Goal: Task Accomplishment & Management: Manage account settings

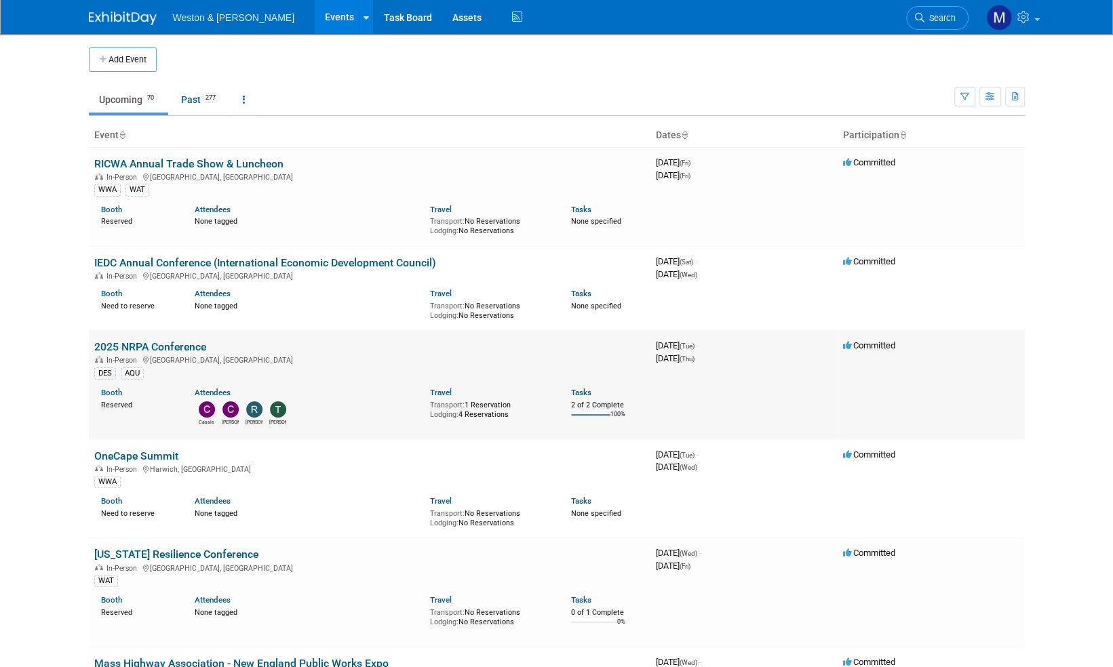
click at [176, 347] on link "2025 NRPA Conference" at bounding box center [150, 346] width 112 height 13
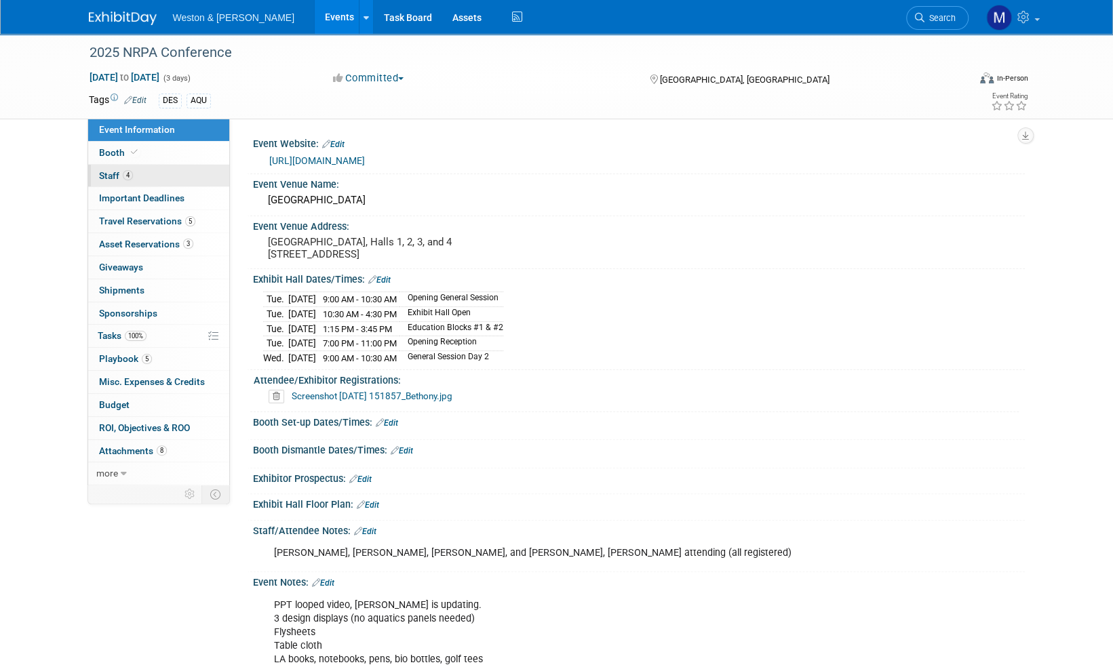
click at [106, 171] on span "Staff 4" at bounding box center [116, 175] width 34 height 11
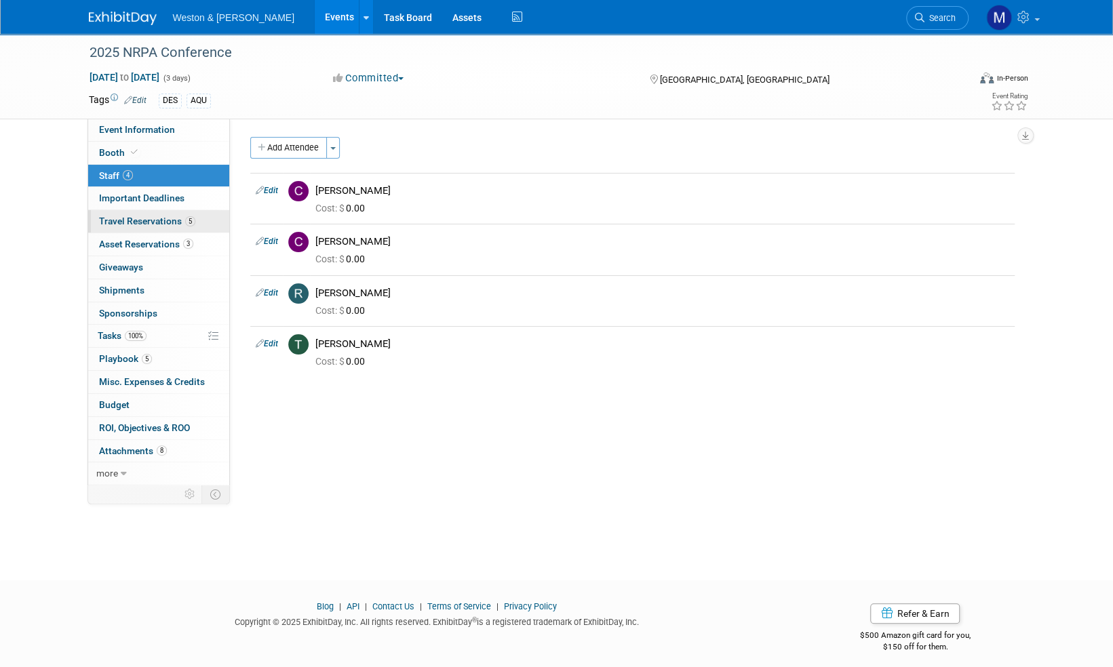
click at [144, 224] on span "Travel Reservations 5" at bounding box center [147, 221] width 96 height 11
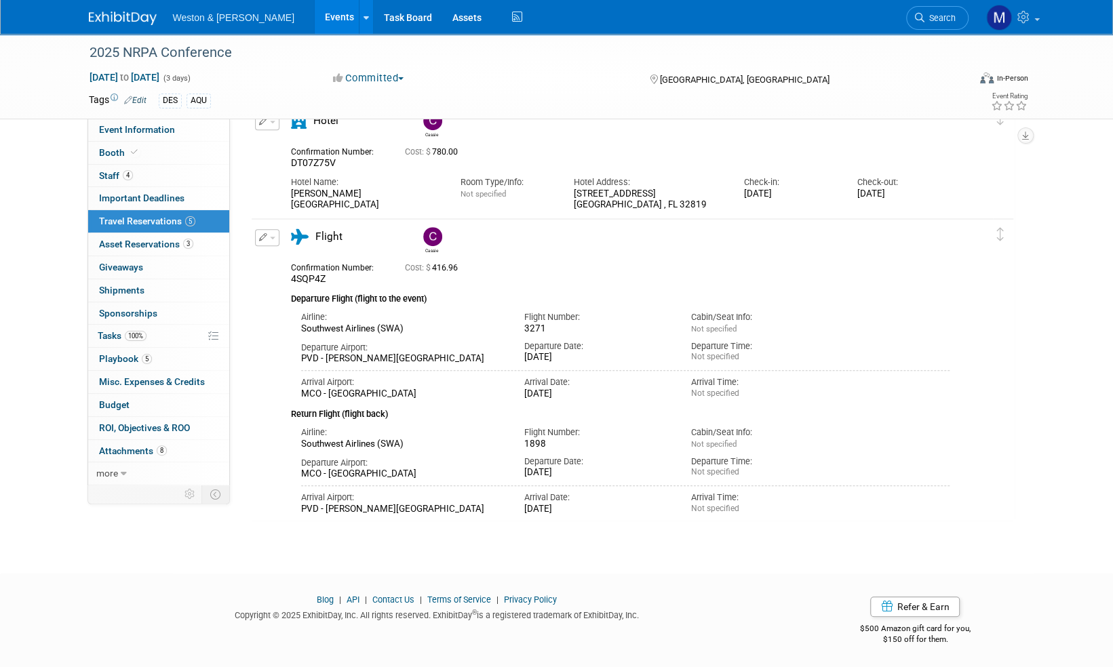
scroll to position [432, 0]
click at [56, 429] on div "2025 NRPA Conference Sep 16, 2025 to Sep 18, 2025 (3 days) Sep 16, 2025 to Sep …" at bounding box center [556, 75] width 1113 height 947
click at [113, 475] on span "more" at bounding box center [107, 473] width 22 height 11
click at [122, 493] on span "Event Binder (.pdf export)" at bounding box center [153, 496] width 109 height 11
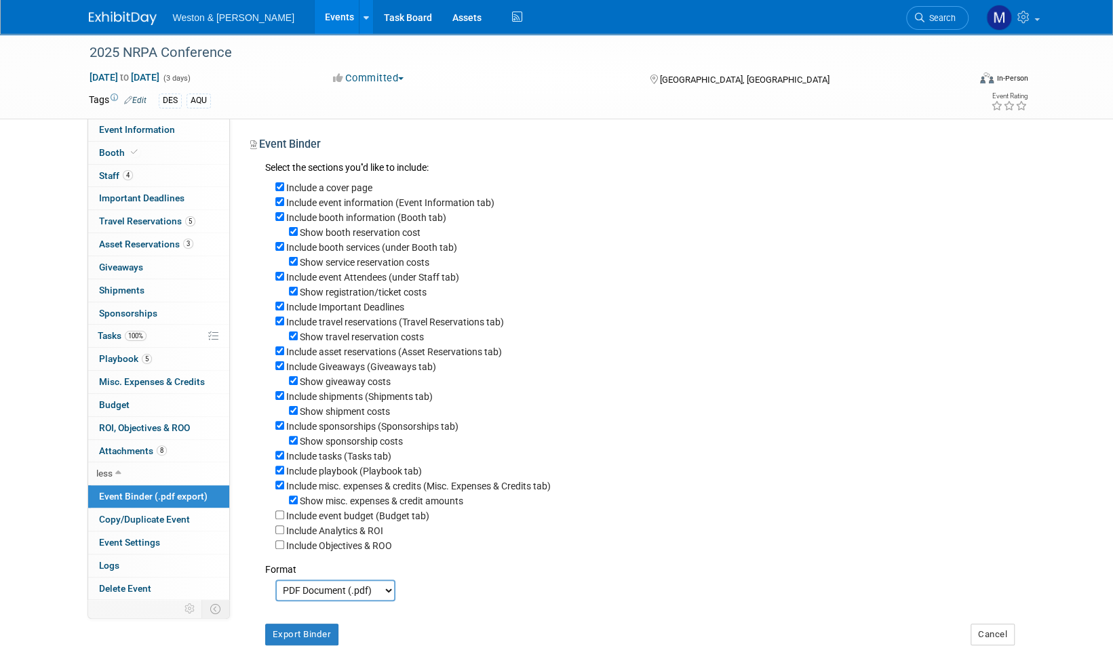
scroll to position [68, 0]
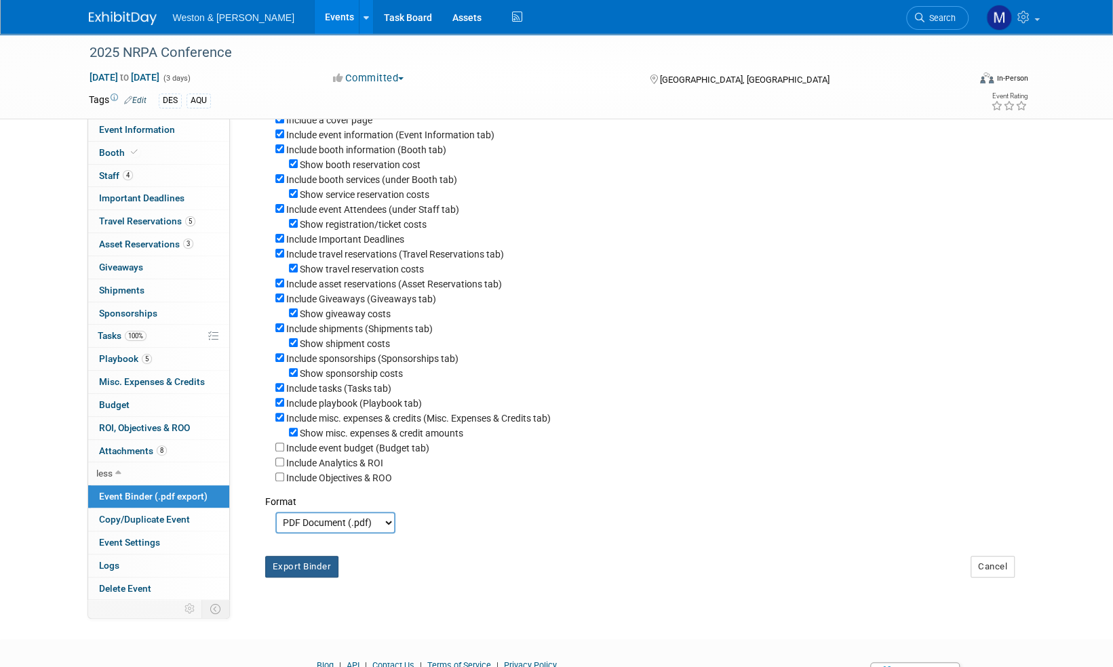
click at [319, 575] on button "Export Binder" at bounding box center [302, 567] width 74 height 22
click at [134, 125] on span "Event Information" at bounding box center [137, 129] width 76 height 11
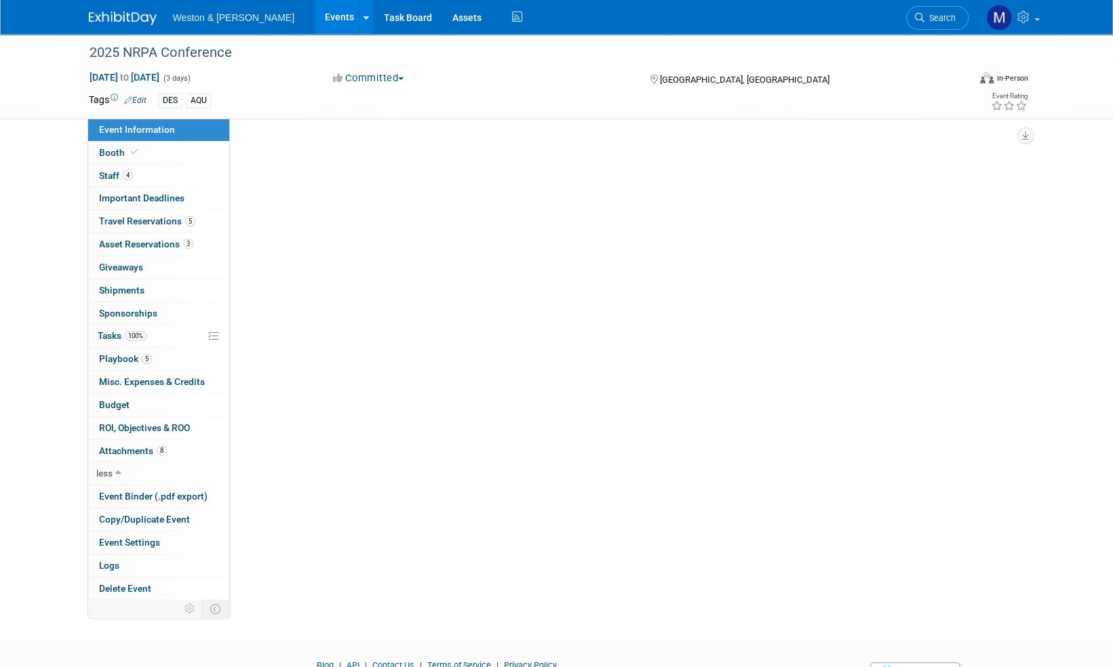
scroll to position [0, 0]
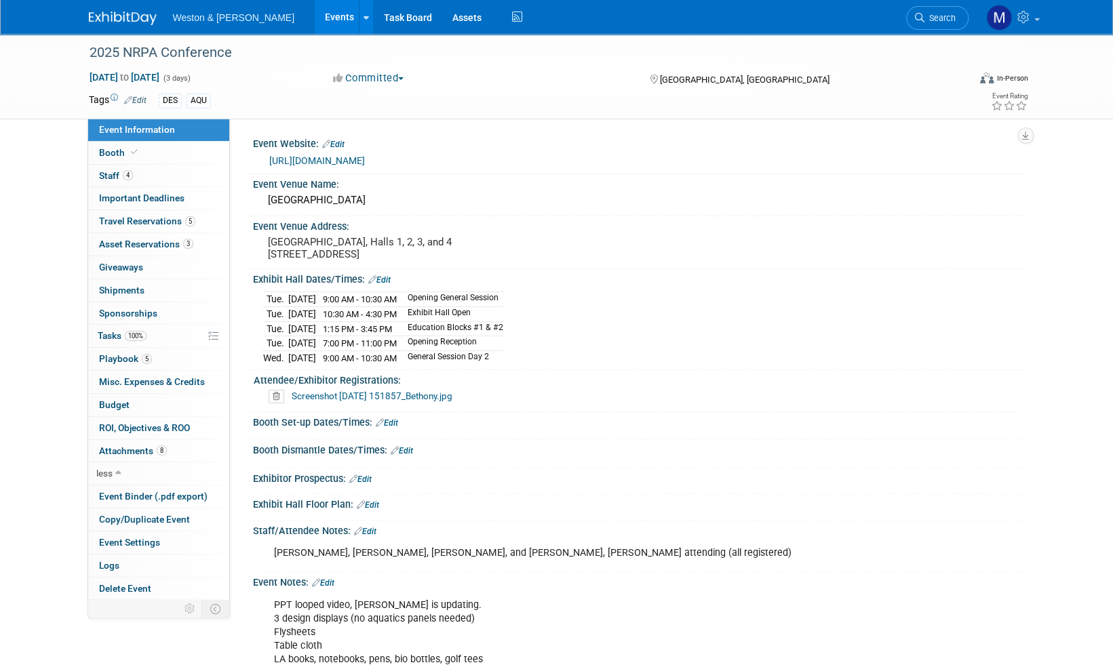
click at [395, 420] on link "Edit" at bounding box center [387, 422] width 22 height 9
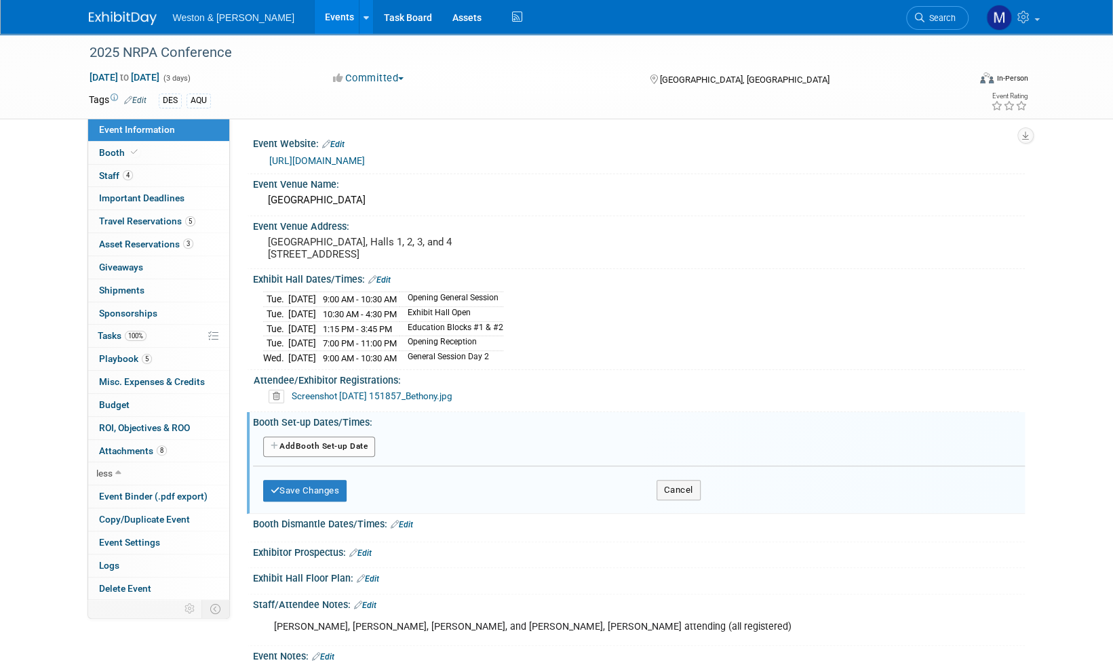
click at [326, 444] on button "Add Another Booth Set-up Date" at bounding box center [319, 447] width 113 height 20
select select "8"
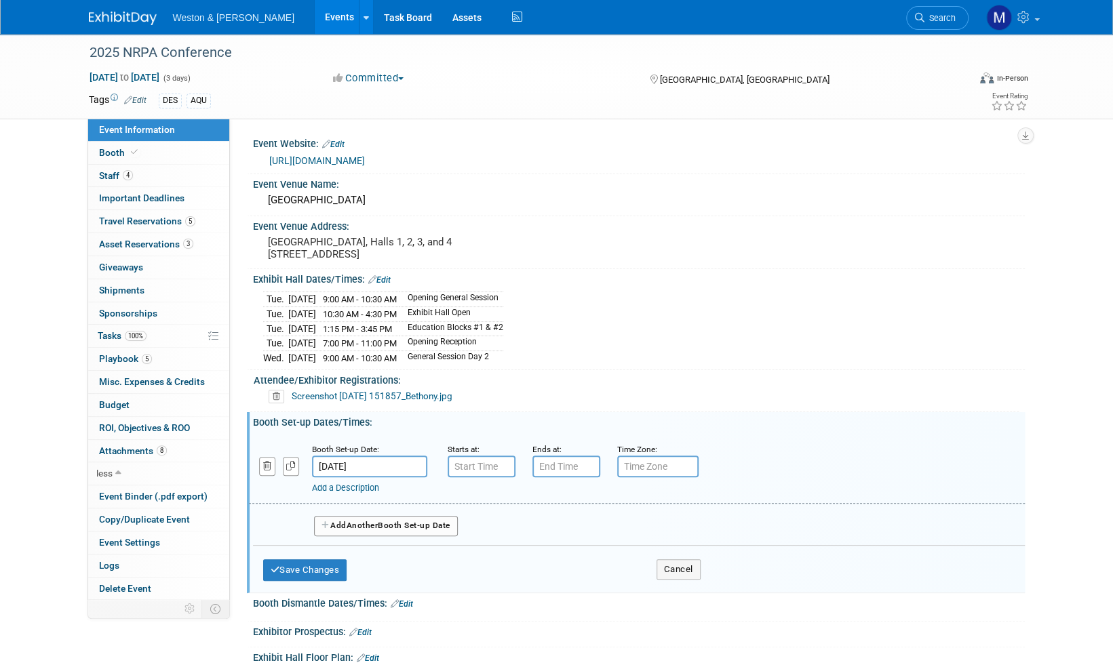
click at [388, 461] on input "Sep 16, 2025" at bounding box center [369, 467] width 115 height 22
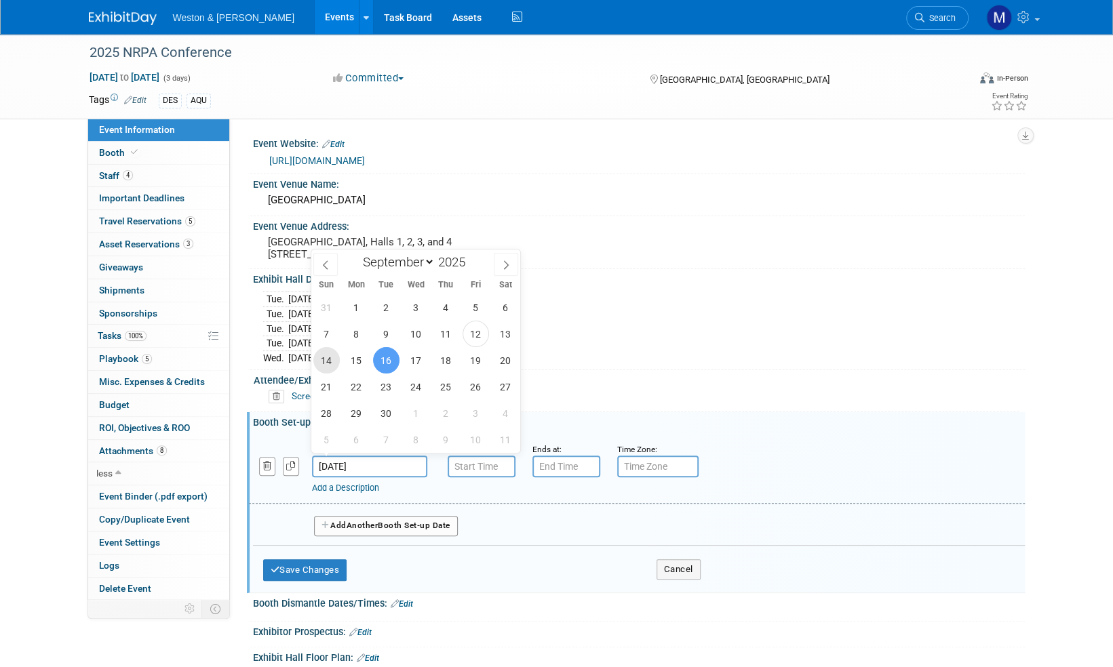
click at [328, 361] on span "14" at bounding box center [326, 360] width 26 height 26
type input "Sep 14, 2025"
click at [326, 362] on span "14" at bounding box center [326, 360] width 26 height 26
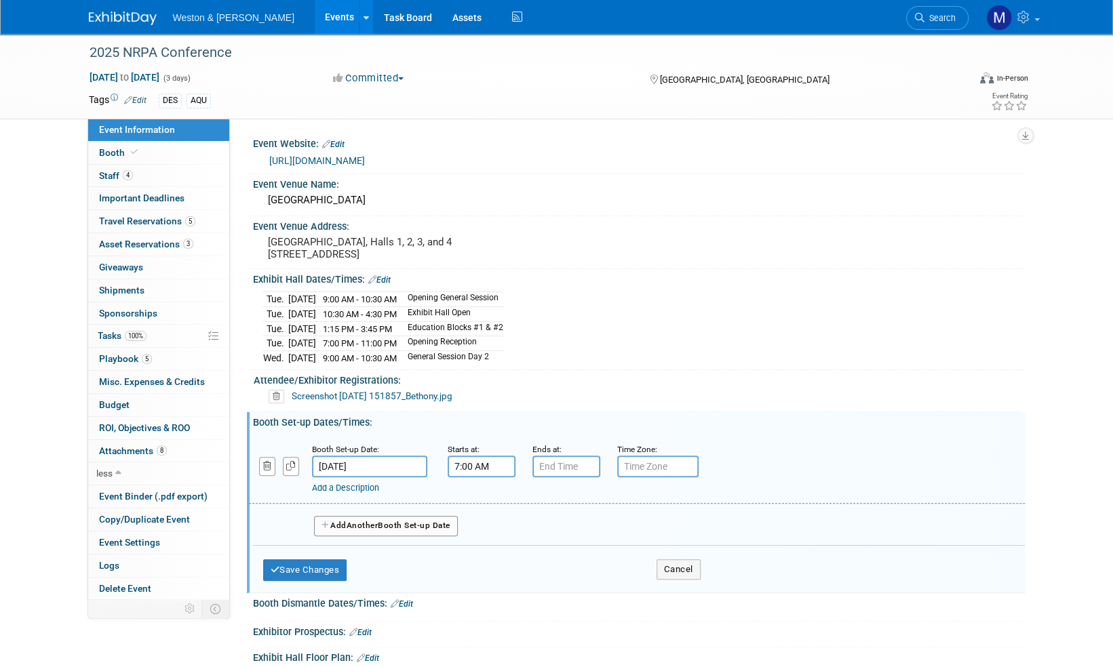
click at [504, 466] on input "7:00 AM" at bounding box center [482, 467] width 68 height 22
click at [478, 495] on span at bounding box center [479, 500] width 24 height 24
type input "8:00 AM"
click at [557, 461] on input "7:00 PM" at bounding box center [566, 467] width 68 height 22
click at [563, 554] on span at bounding box center [564, 559] width 24 height 24
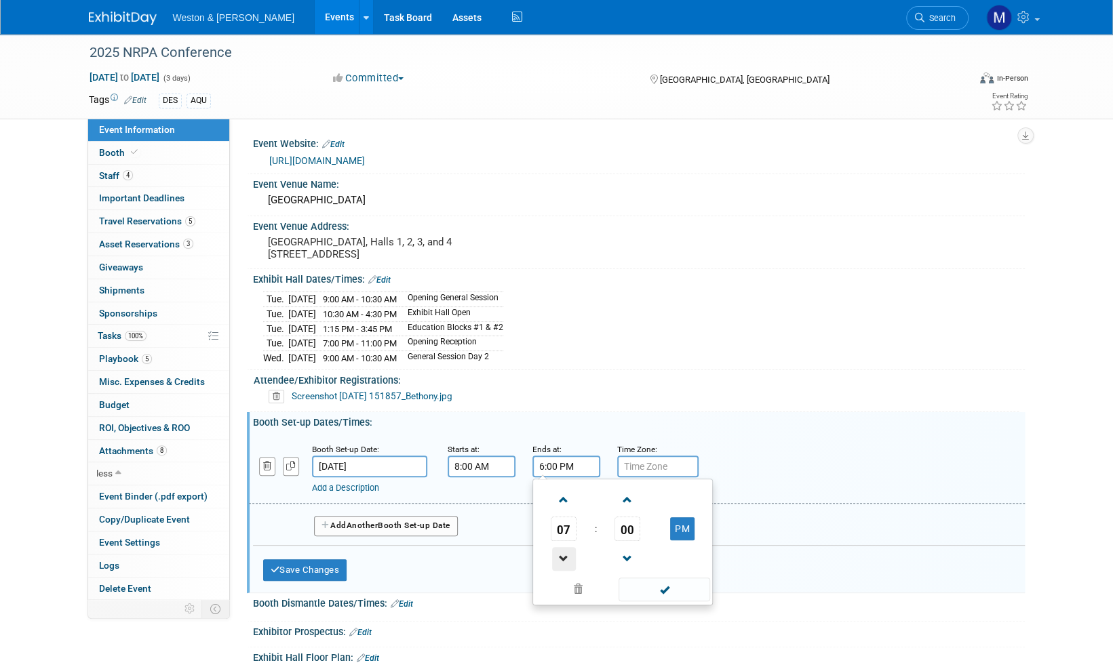
click at [563, 554] on span at bounding box center [564, 559] width 24 height 24
click at [635, 525] on span "00" at bounding box center [627, 529] width 26 height 24
click at [646, 533] on td "30" at bounding box center [644, 537] width 43 height 37
click at [676, 523] on button "PM" at bounding box center [682, 528] width 24 height 23
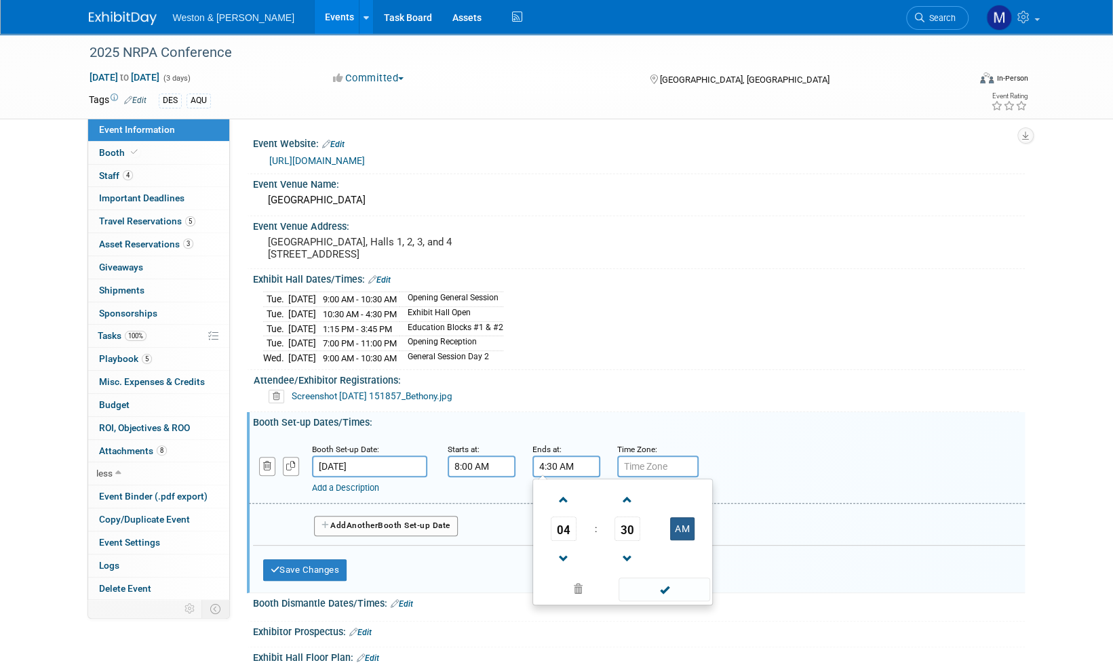
click at [677, 524] on button "AM" at bounding box center [682, 528] width 24 height 23
type input "4:30 PM"
click at [662, 587] on span at bounding box center [665, 590] width 92 height 24
click at [370, 521] on span "Another" at bounding box center [363, 525] width 32 height 9
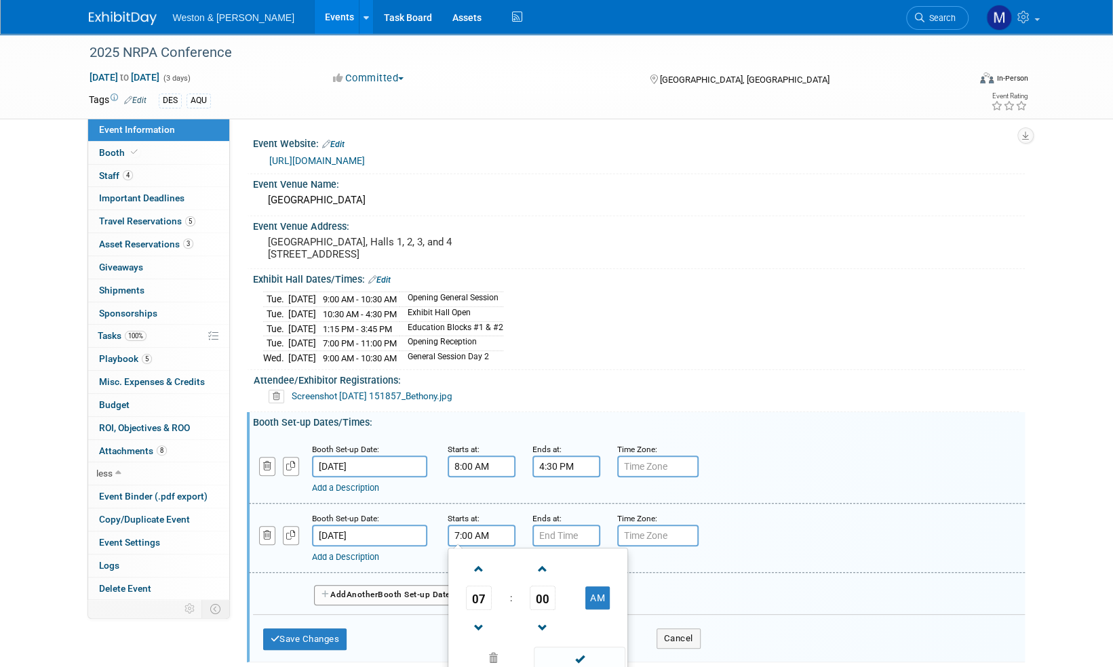
click at [494, 538] on input "7:00 AM" at bounding box center [482, 536] width 68 height 22
click at [482, 567] on span at bounding box center [479, 569] width 24 height 24
type input "8:00 AM"
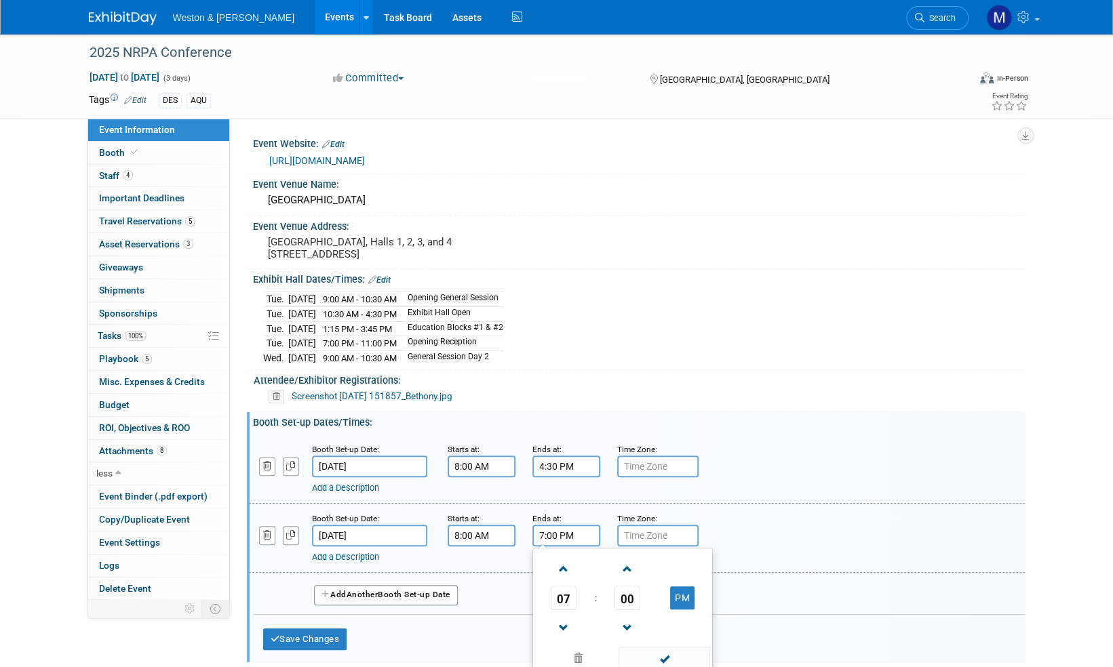
click at [590, 532] on input "7:00 PM" at bounding box center [566, 536] width 68 height 22
click at [632, 593] on span "00" at bounding box center [627, 598] width 26 height 24
click at [640, 601] on td "30" at bounding box center [644, 606] width 43 height 37
type input "7:30 PM"
click at [669, 654] on span at bounding box center [665, 659] width 92 height 24
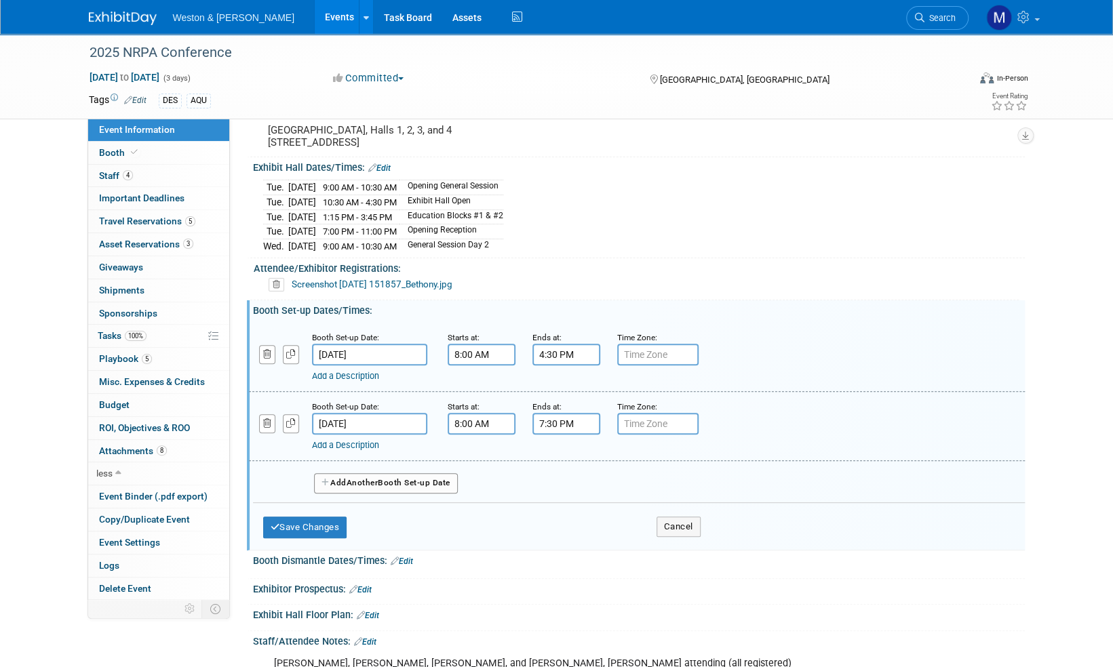
scroll to position [136, 0]
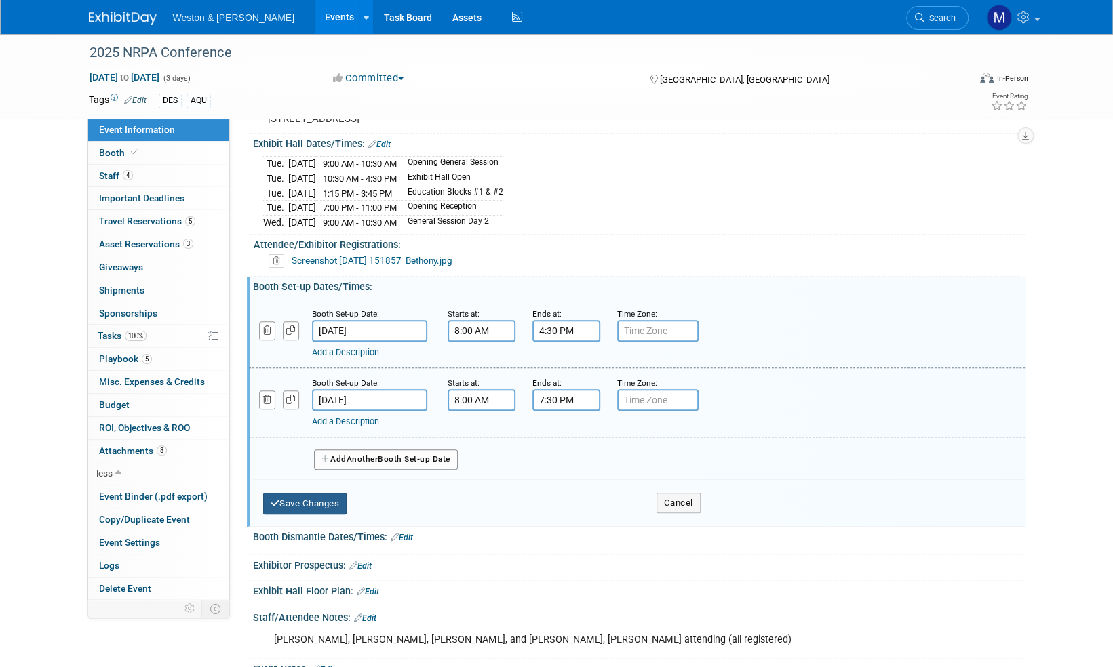
click at [306, 505] on button "Save Changes" at bounding box center [305, 504] width 84 height 22
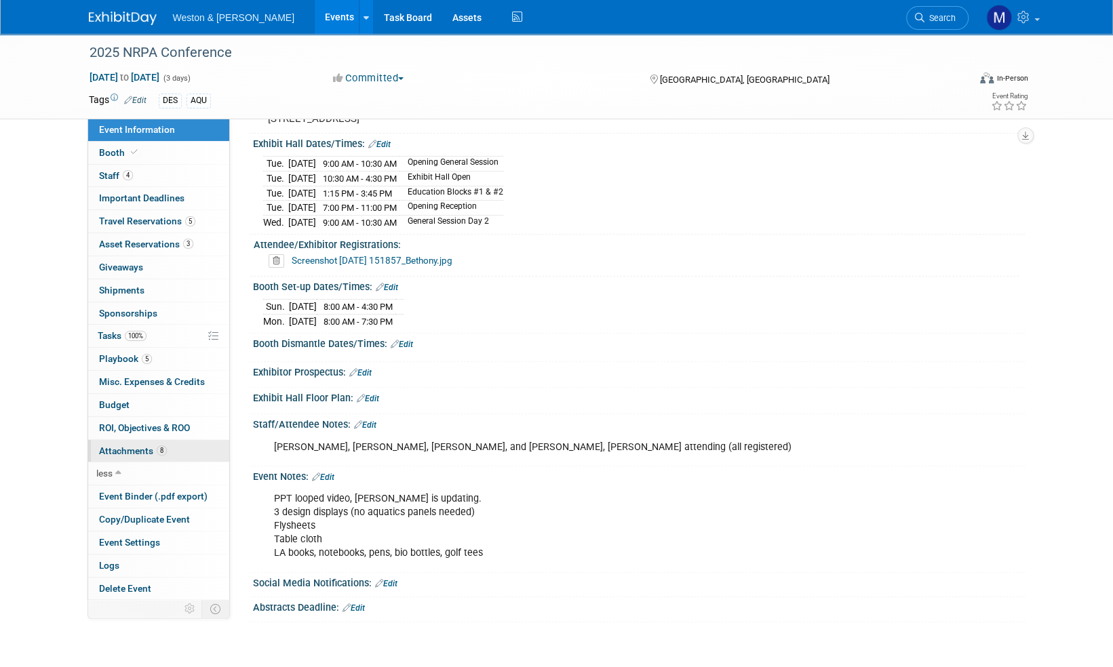
click at [140, 446] on span "Attachments 8" at bounding box center [133, 451] width 68 height 11
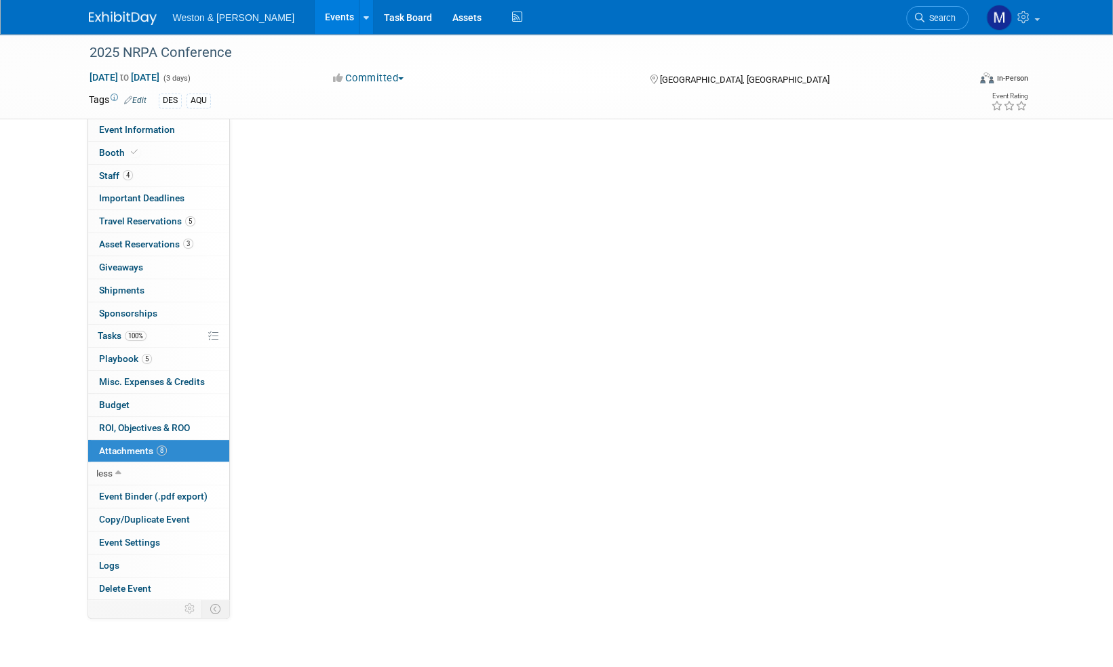
scroll to position [0, 0]
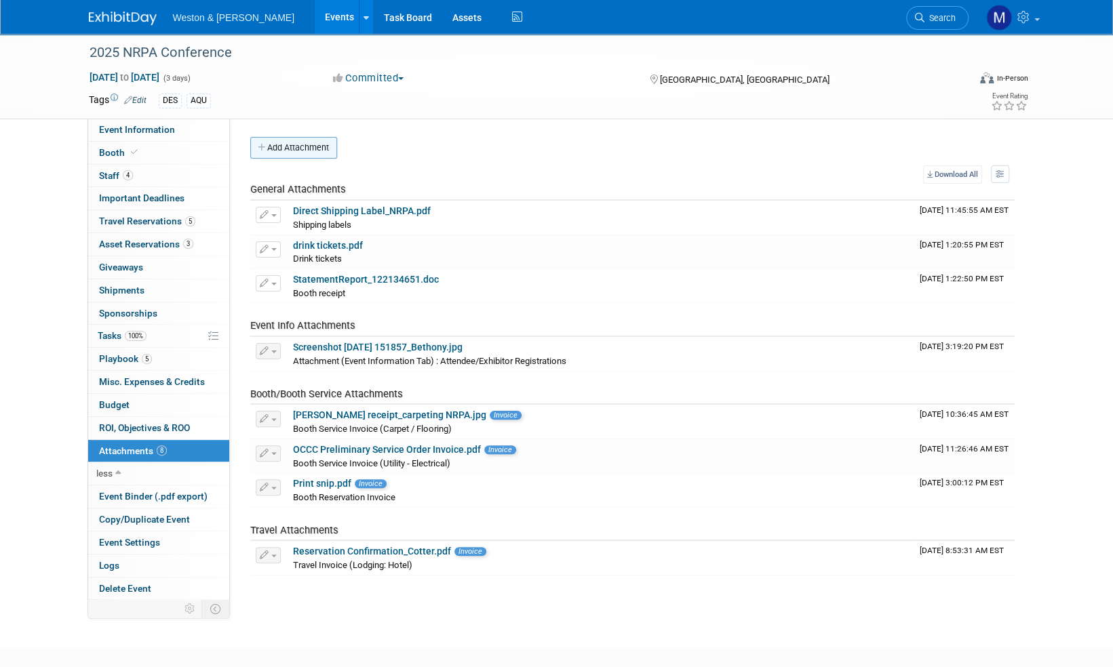
click at [308, 153] on button "Add Attachment" at bounding box center [293, 148] width 87 height 22
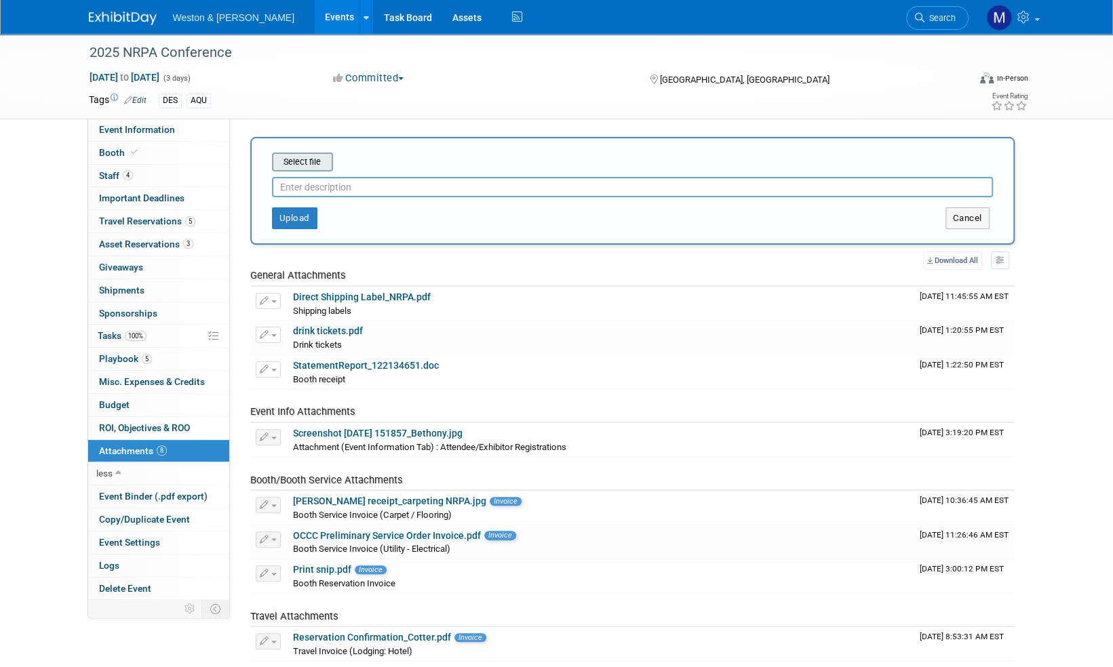
click at [312, 166] on input "file" at bounding box center [250, 162] width 161 height 16
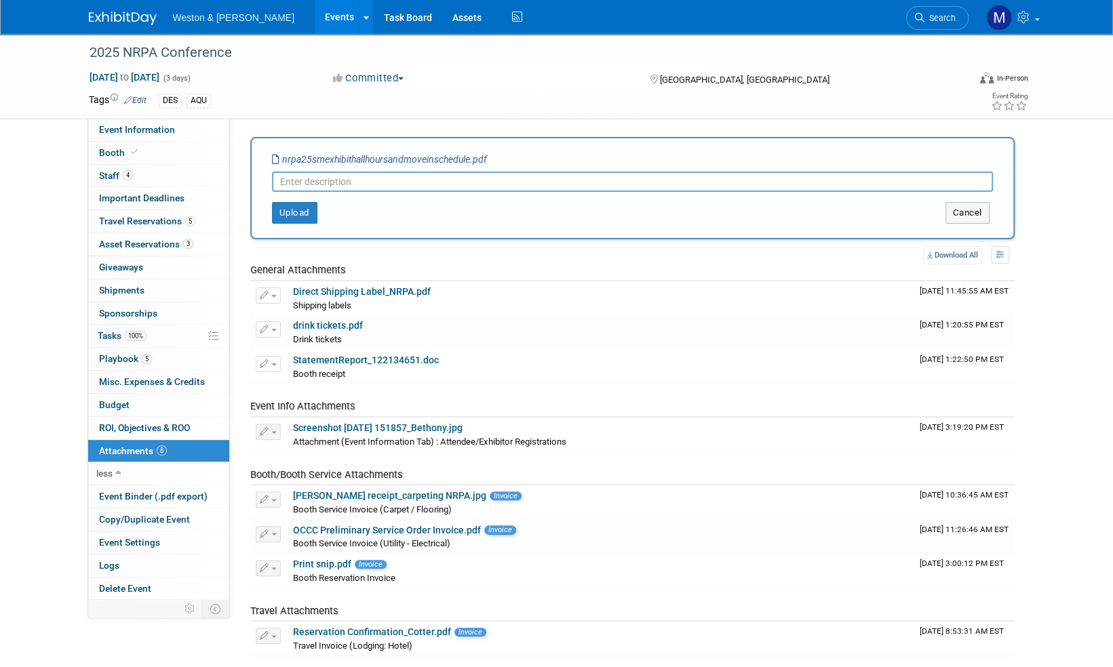
click at [298, 182] on input "text" at bounding box center [632, 182] width 721 height 20
type input "Move in / Exhibit Schedule"
click at [294, 214] on button "Upload" at bounding box center [294, 213] width 45 height 22
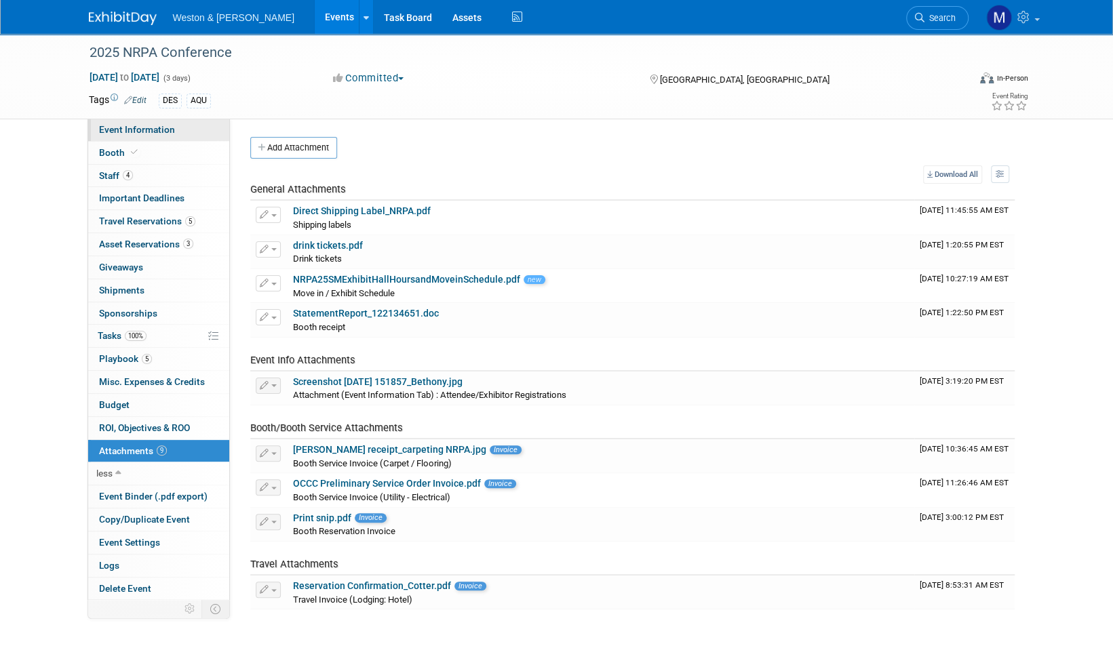
click at [125, 130] on span "Event Information" at bounding box center [137, 129] width 76 height 11
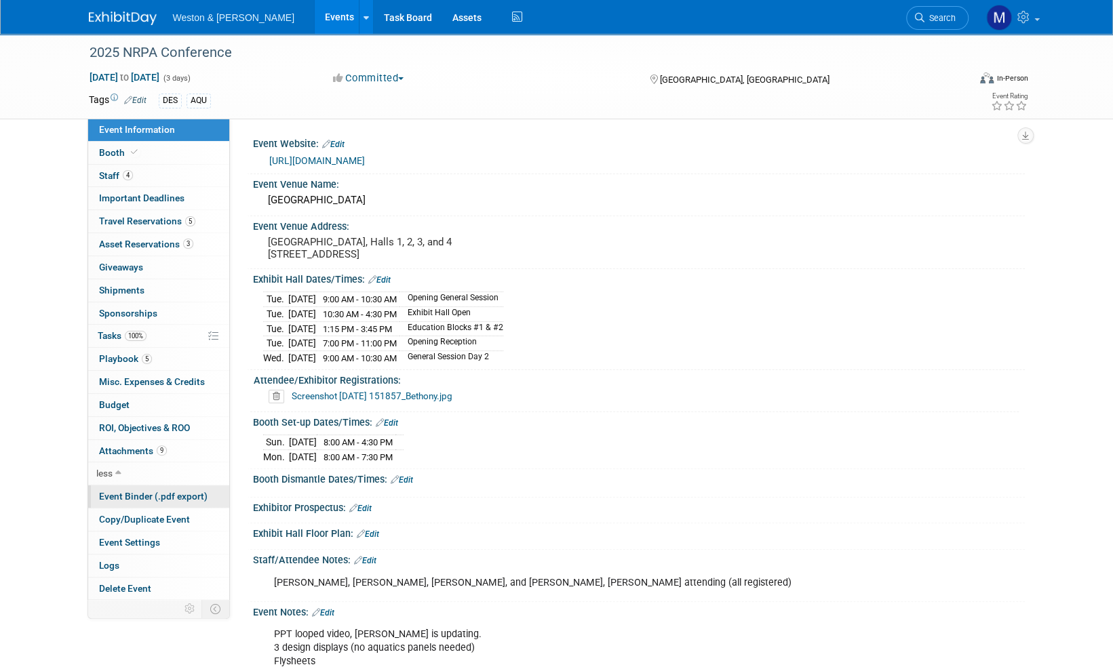
click at [156, 492] on span "Event Binder (.pdf export)" at bounding box center [153, 496] width 109 height 11
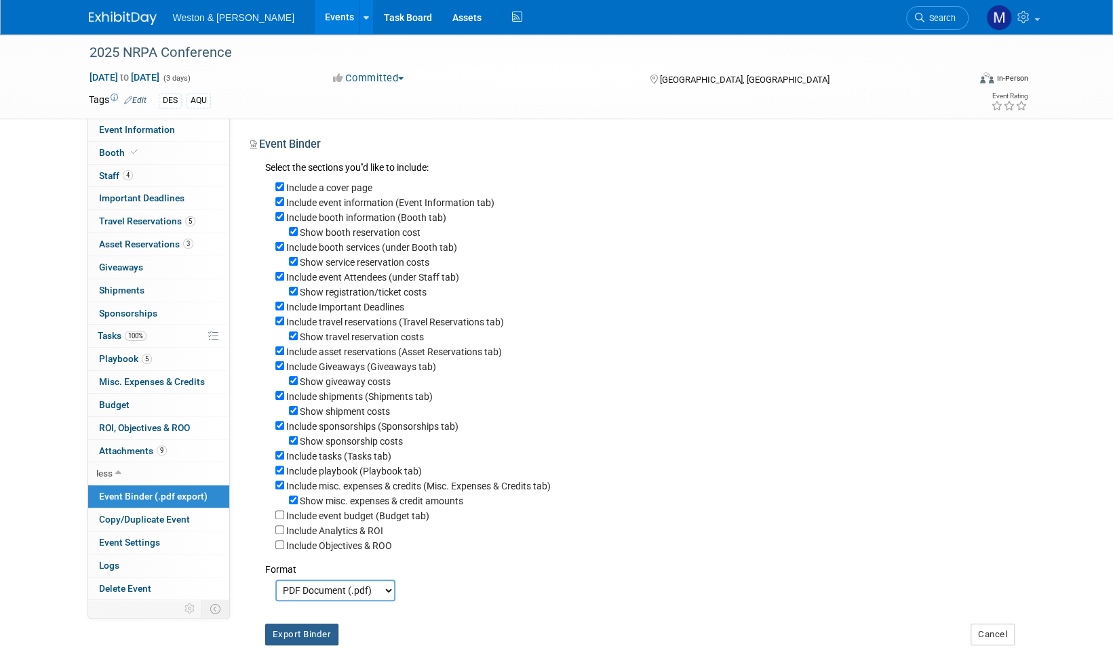
click at [309, 644] on button "Export Binder" at bounding box center [302, 635] width 74 height 22
click at [111, 150] on span "Booth" at bounding box center [119, 152] width 41 height 11
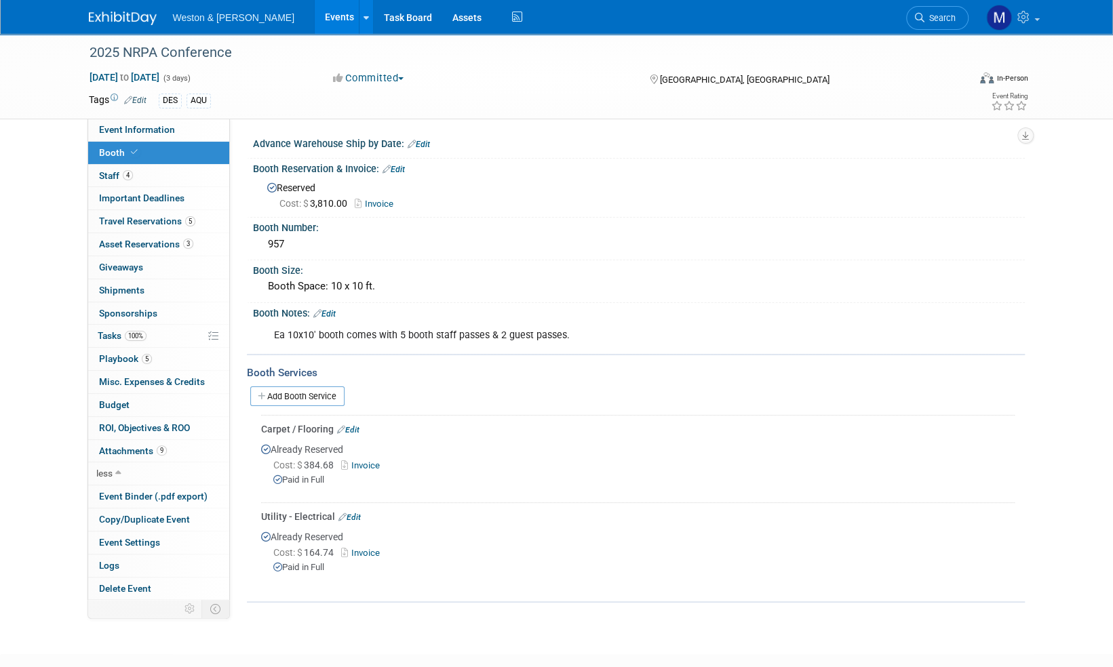
click at [402, 168] on link "Edit" at bounding box center [394, 169] width 22 height 9
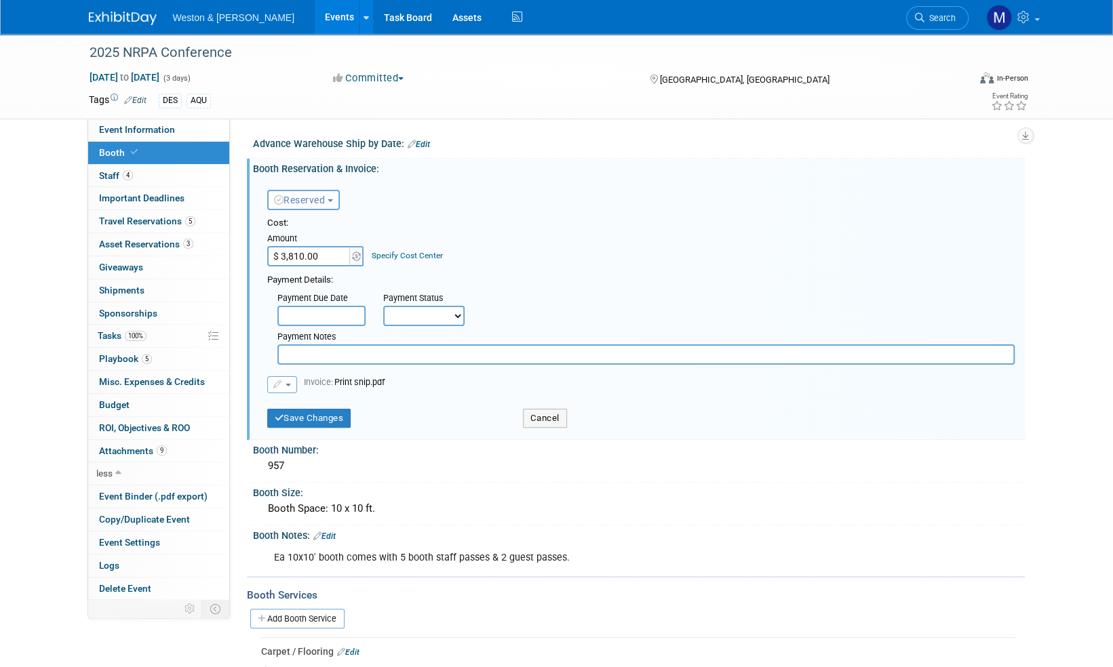
click at [459, 319] on select "Not Paid Yet Partially Paid Paid in Full" at bounding box center [423, 316] width 81 height 20
select select "1"
click at [383, 306] on select "Not Paid Yet Partially Paid Paid in Full" at bounding box center [423, 316] width 81 height 20
click at [325, 422] on button "Save Changes" at bounding box center [309, 418] width 84 height 19
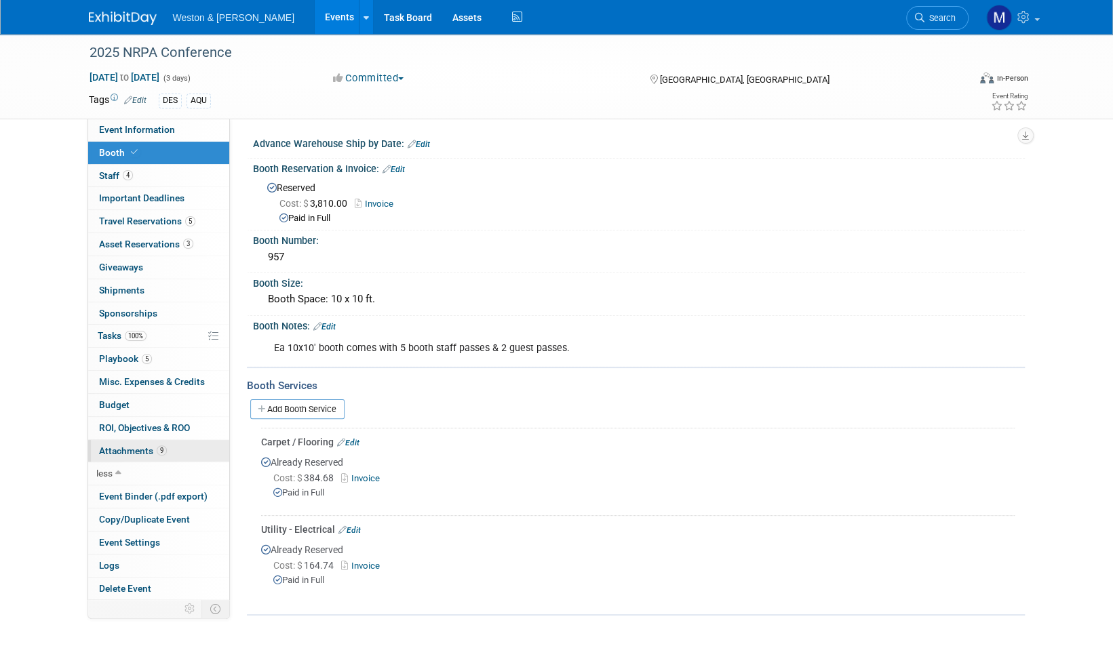
click at [141, 448] on span "Attachments 9" at bounding box center [133, 451] width 68 height 11
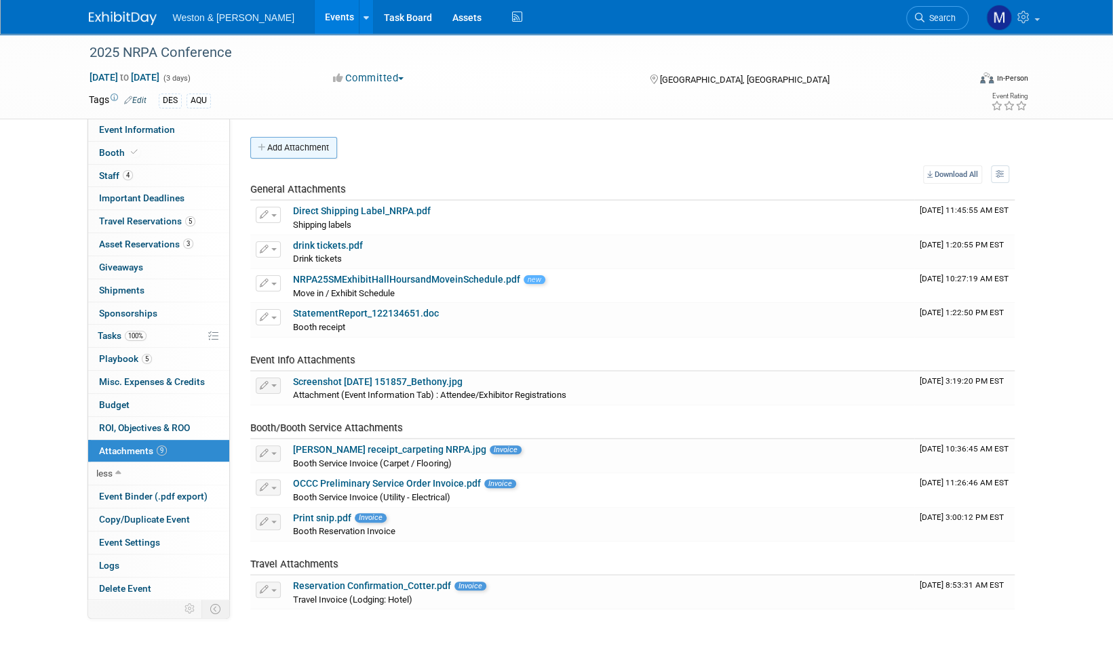
click at [300, 146] on button "Add Attachment" at bounding box center [293, 148] width 87 height 22
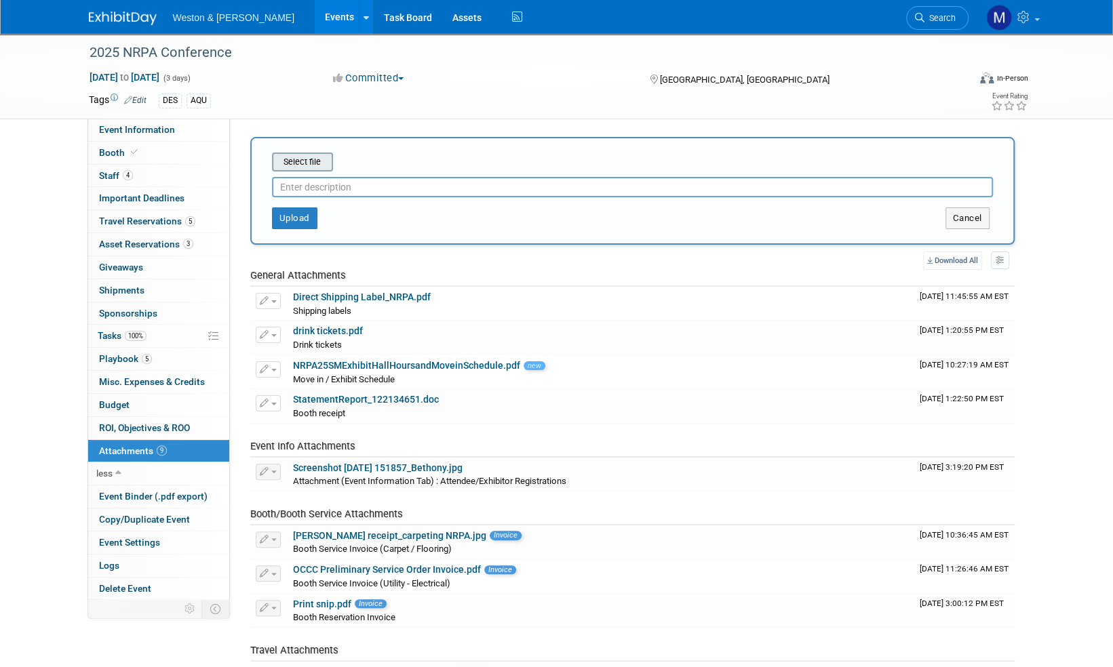
click at [307, 161] on input "file" at bounding box center [250, 162] width 161 height 16
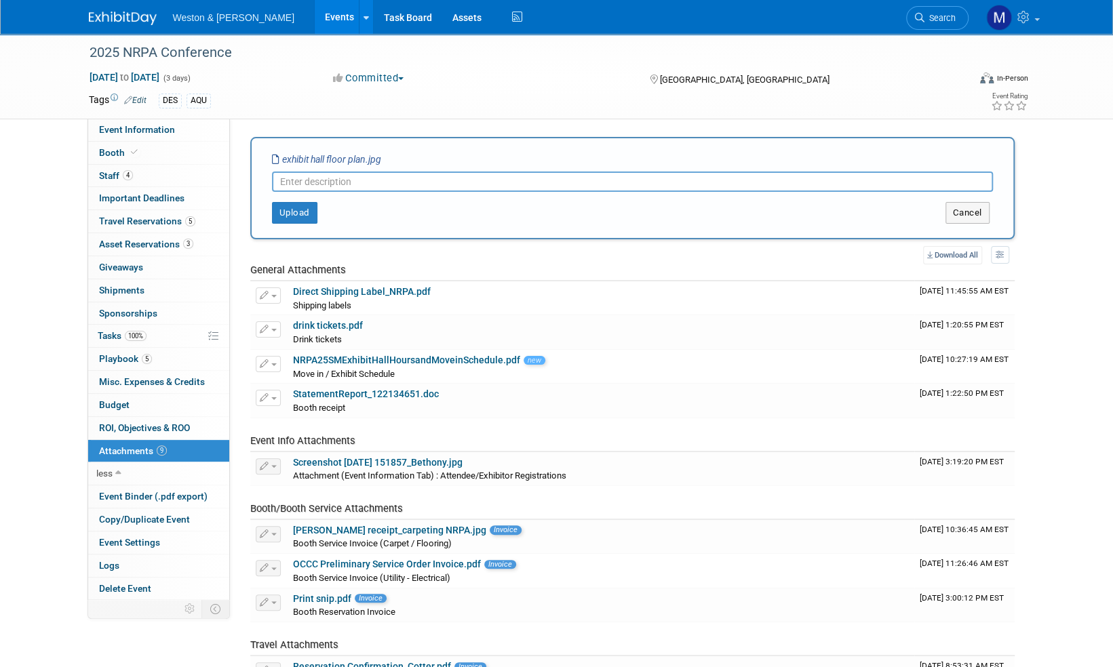
click at [301, 179] on input "text" at bounding box center [632, 182] width 721 height 20
type input "Exhibit Hall Floor Plan"
click at [291, 216] on button "Upload" at bounding box center [294, 213] width 45 height 22
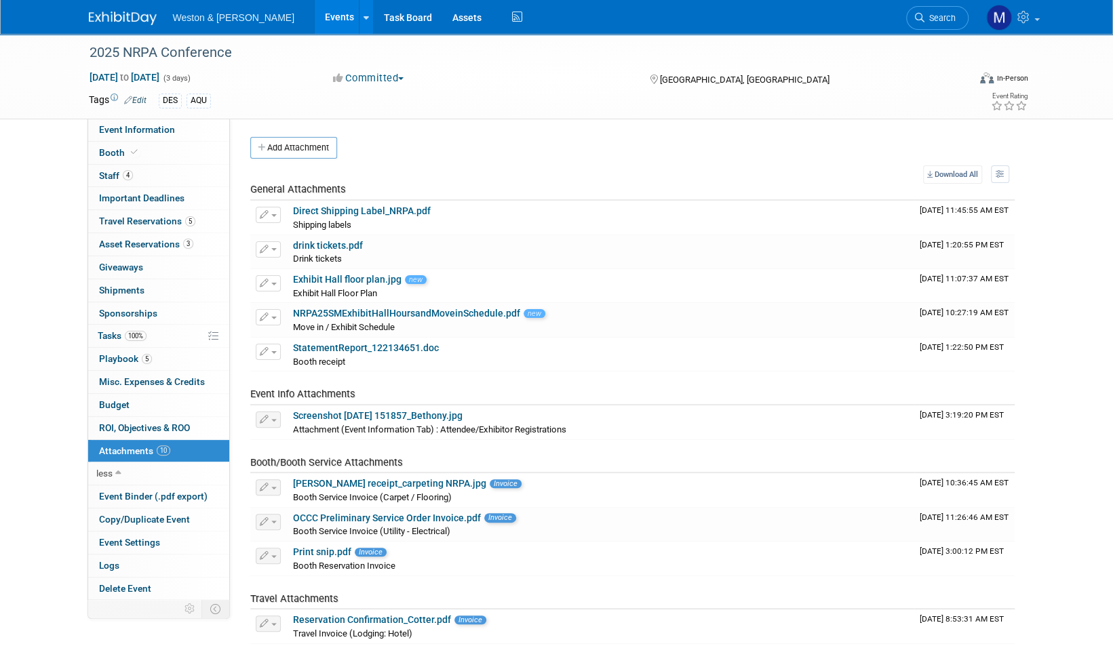
click at [130, 23] on img at bounding box center [123, 19] width 68 height 14
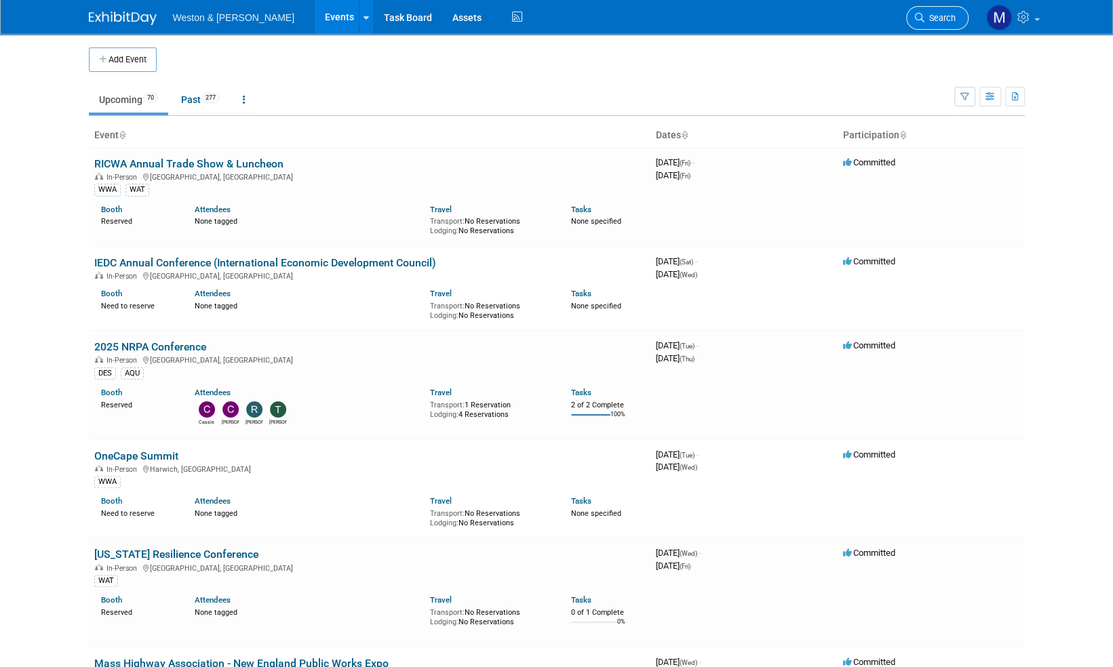
click at [943, 15] on span "Search" at bounding box center [939, 18] width 31 height 10
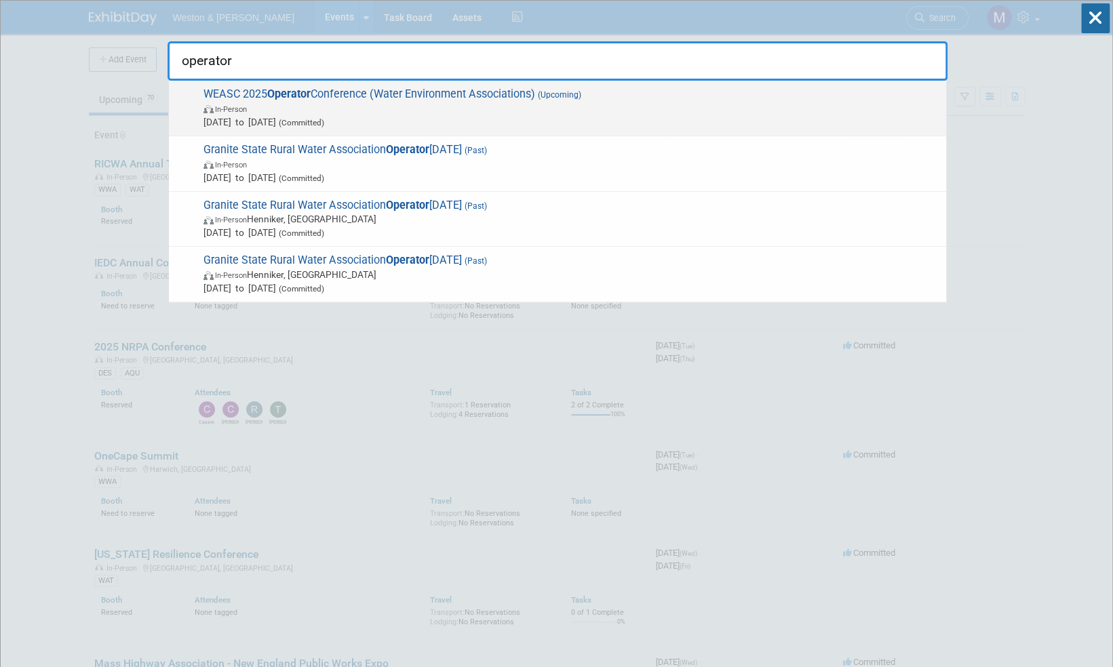
type input "operator"
click at [404, 95] on span "WEASC 2025 Operator Conference (Water Environment Associations) (Upcoming) In-P…" at bounding box center [569, 107] width 740 height 41
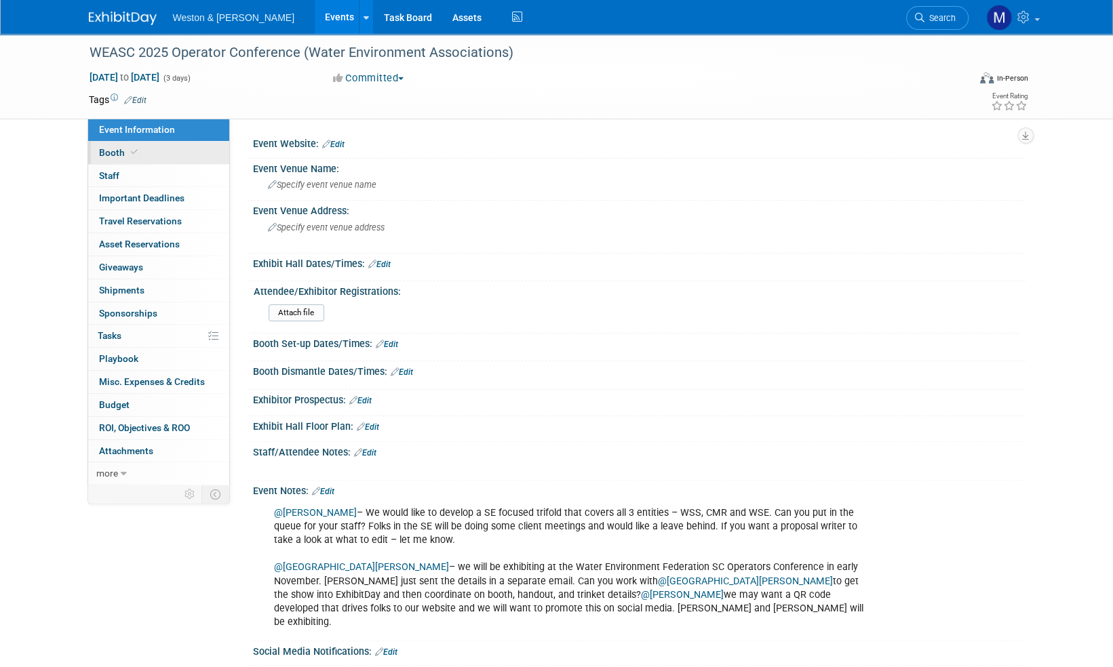
click at [118, 153] on span "Booth" at bounding box center [119, 152] width 41 height 11
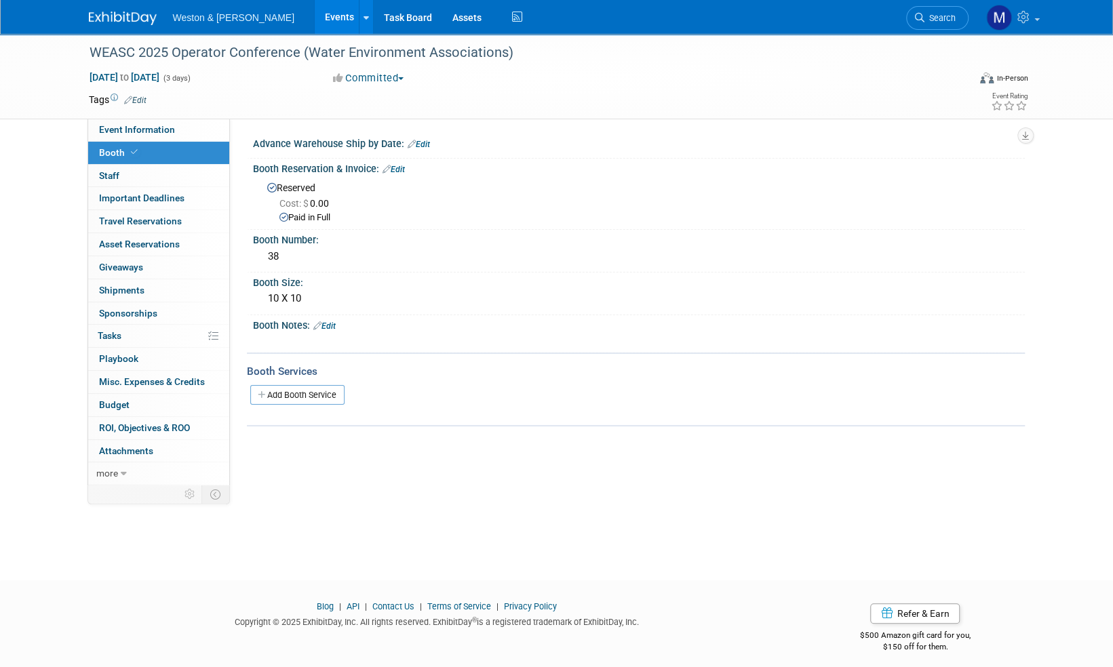
click at [399, 165] on link "Edit" at bounding box center [394, 169] width 22 height 9
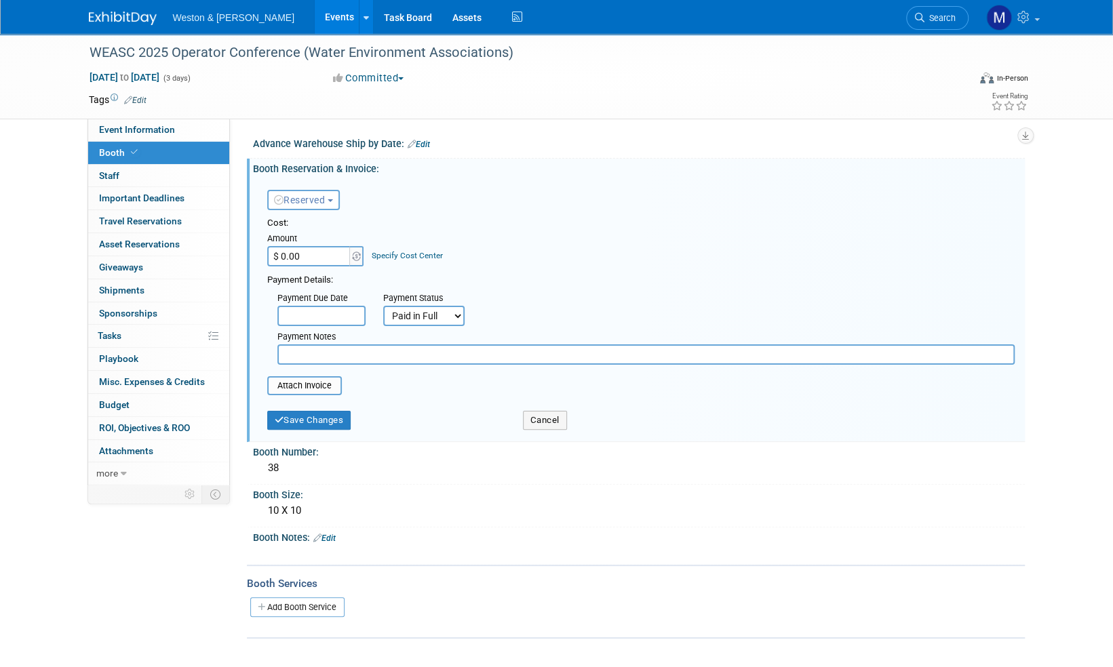
click at [316, 254] on input "$ 0.00" at bounding box center [309, 256] width 85 height 20
type input "$ 800.00"
click at [303, 385] on input "file" at bounding box center [259, 386] width 161 height 16
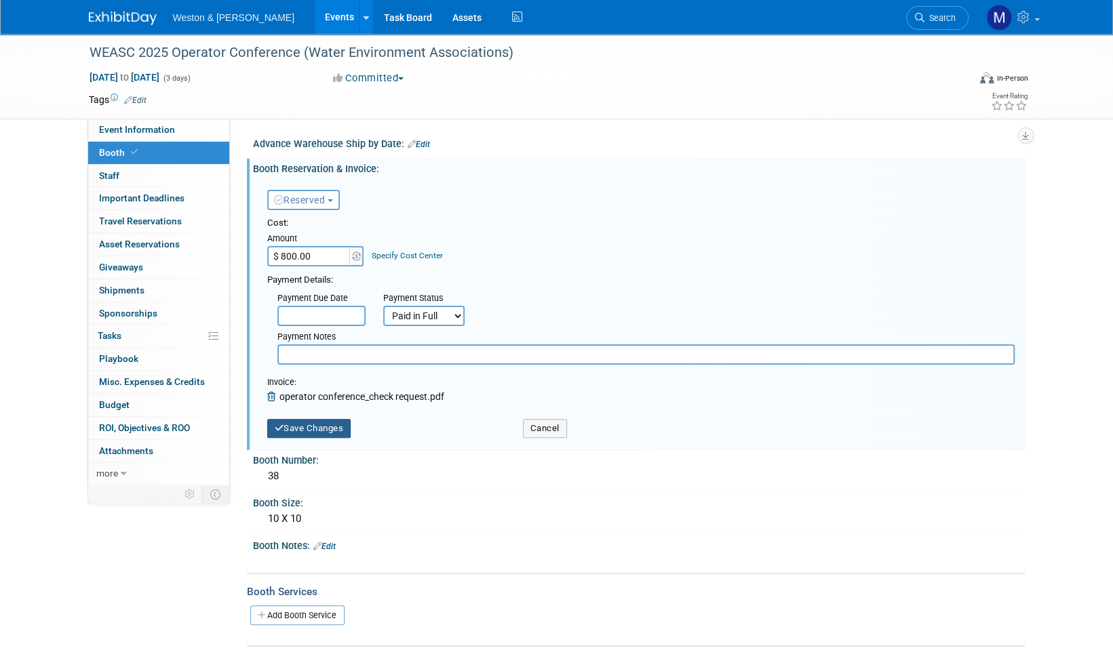
click at [316, 429] on button "Save Changes" at bounding box center [309, 428] width 84 height 19
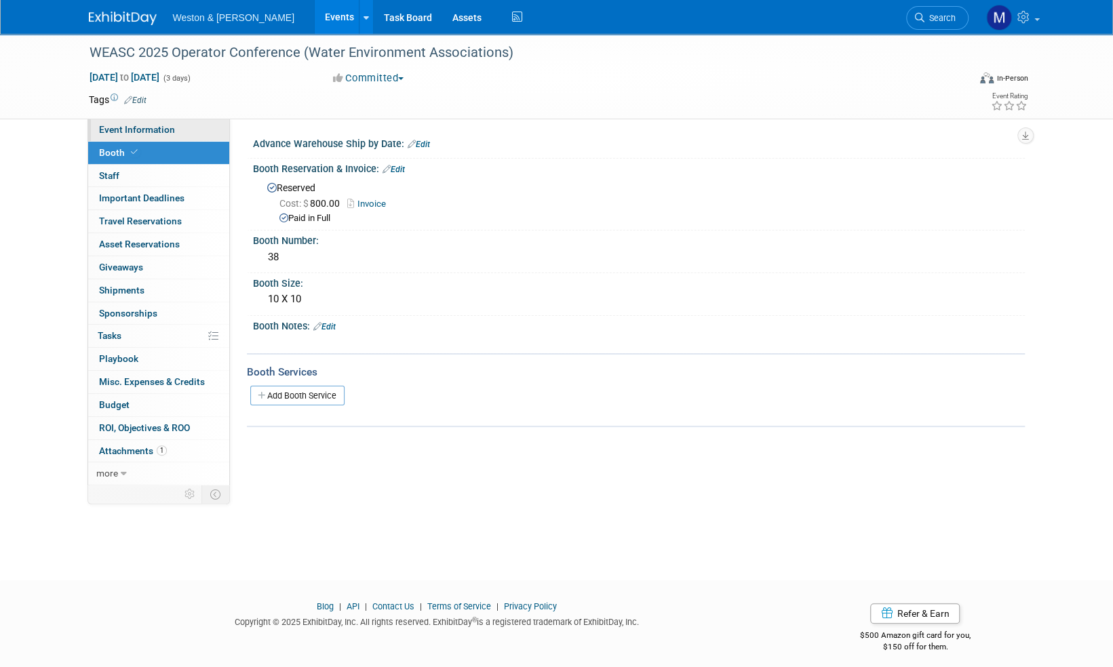
click at [157, 134] on span "Event Information" at bounding box center [137, 129] width 76 height 11
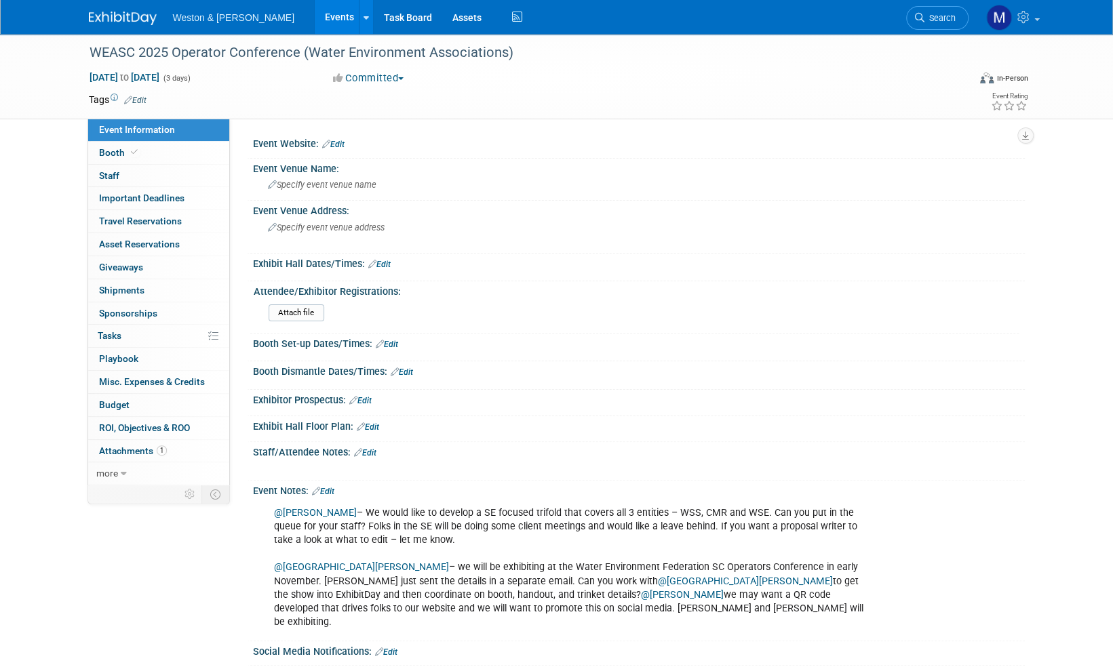
click at [469, 605] on div "@Christine O'Brien – We would like to develop a SE focused trifold that covers …" at bounding box center [570, 568] width 611 height 136
click at [435, 605] on div "@Christine O'Brien – We would like to develop a SE focused trifold that covers …" at bounding box center [570, 568] width 611 height 136
click at [330, 488] on link "Edit" at bounding box center [323, 491] width 22 height 9
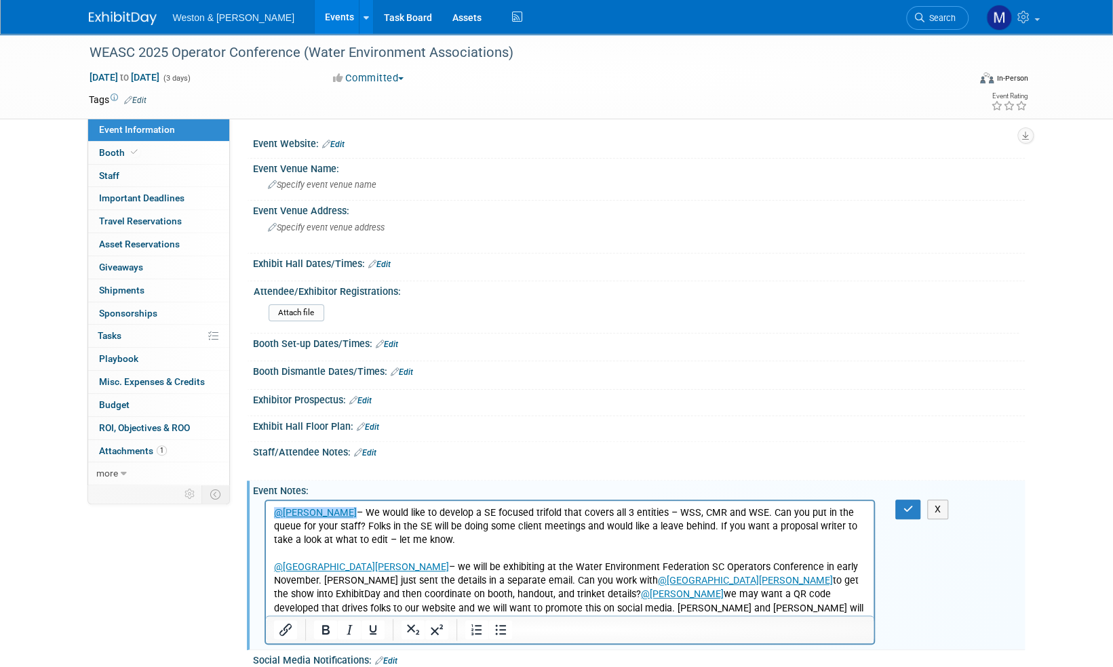
click at [433, 607] on p "﻿@Christine O'Brien – We would like to develop a SE focused trifold that covers…" at bounding box center [569, 568] width 593 height 123
click at [907, 507] on icon "button" at bounding box center [908, 509] width 10 height 9
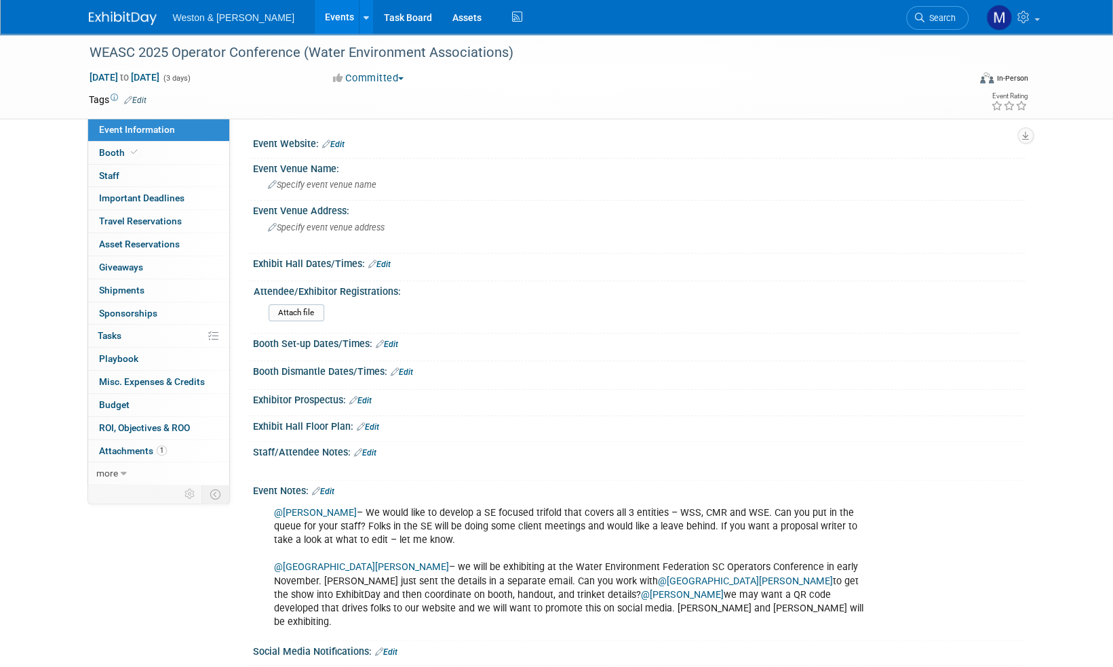
click at [138, 19] on img at bounding box center [123, 19] width 68 height 14
